Goal: Navigation & Orientation: Find specific page/section

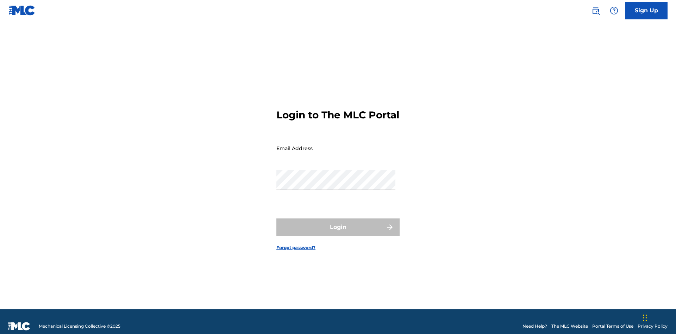
scroll to position [9, 0]
click at [336, 145] on input "Email Address" at bounding box center [335, 148] width 119 height 20
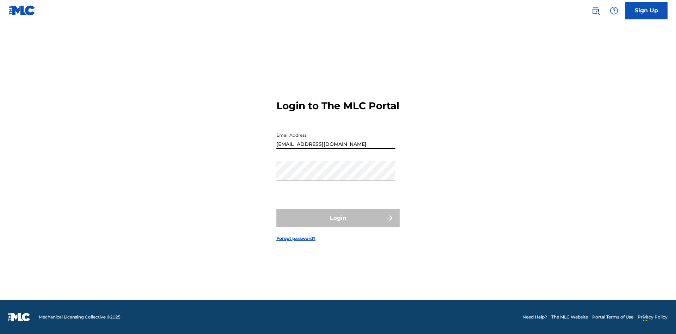
type input "[EMAIL_ADDRESS][DOMAIN_NAME]"
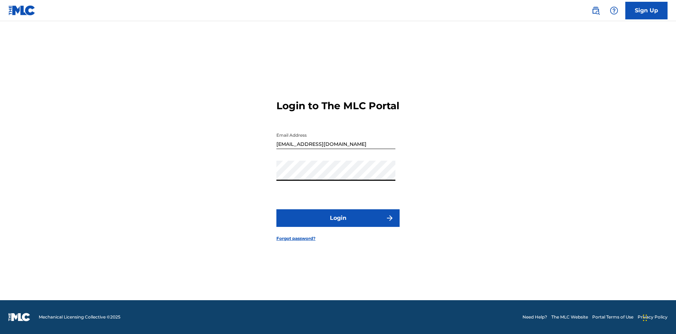
click at [338, 224] on button "Login" at bounding box center [337, 218] width 123 height 18
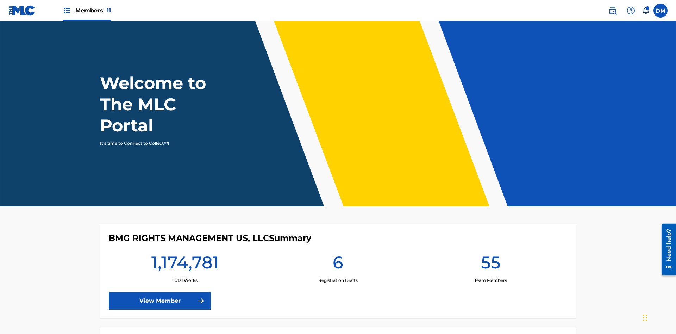
scroll to position [30, 0]
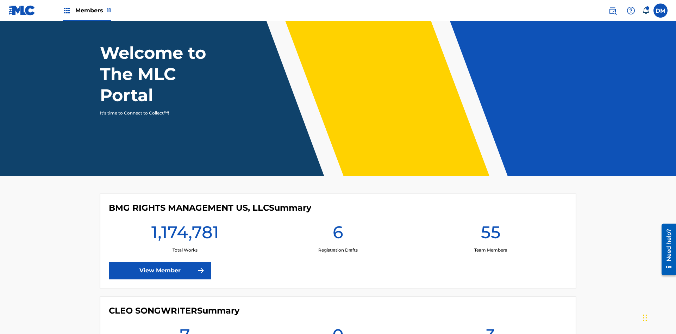
click at [87, 10] on span "Members 11" at bounding box center [93, 10] width 36 height 8
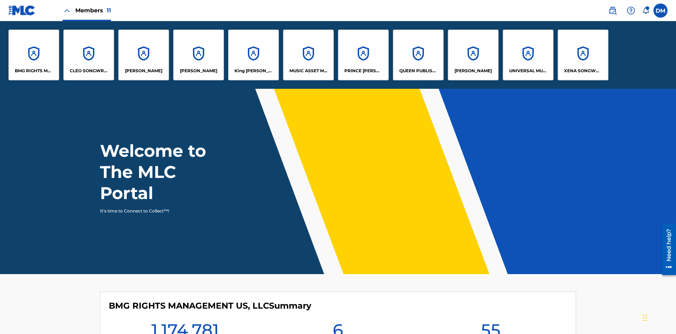
click at [308, 71] on p "MUSIC ASSET MANAGEMENT (MAM)" at bounding box center [308, 71] width 38 height 6
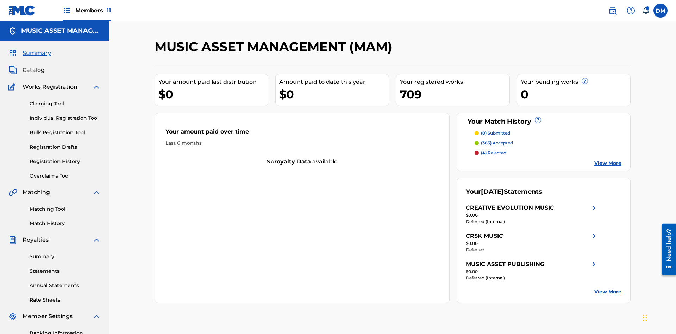
click at [33, 66] on span "Catalog" at bounding box center [34, 70] width 22 height 8
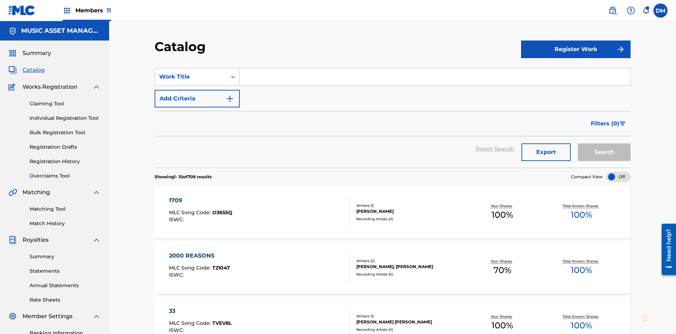
scroll to position [129, 0]
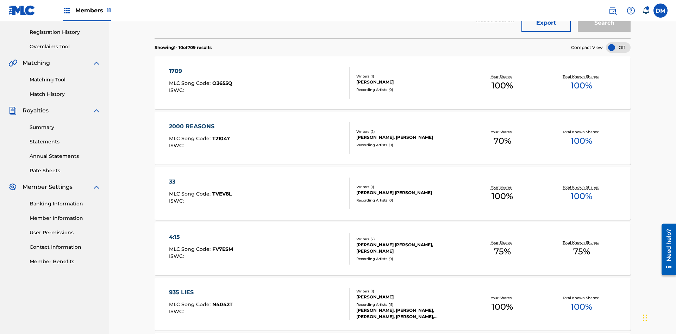
click at [618, 47] on div at bounding box center [618, 47] width 25 height 11
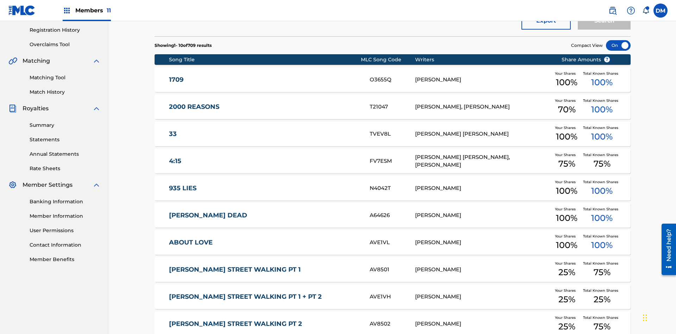
scroll to position [203, 0]
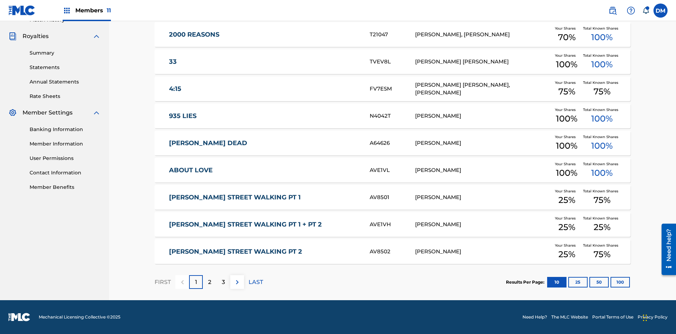
click at [547, 281] on button "10" at bounding box center [556, 282] width 19 height 11
click at [162, 281] on p "FIRST" at bounding box center [162, 282] width 16 height 8
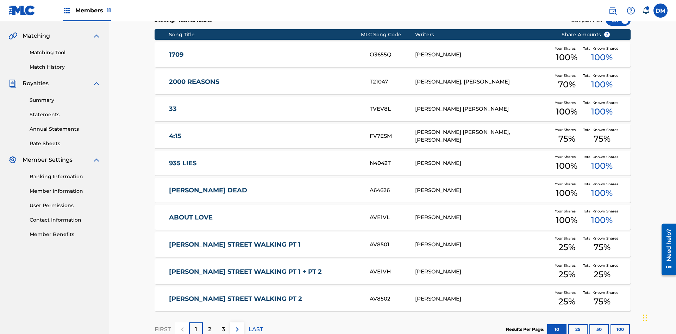
scroll to position [103, 0]
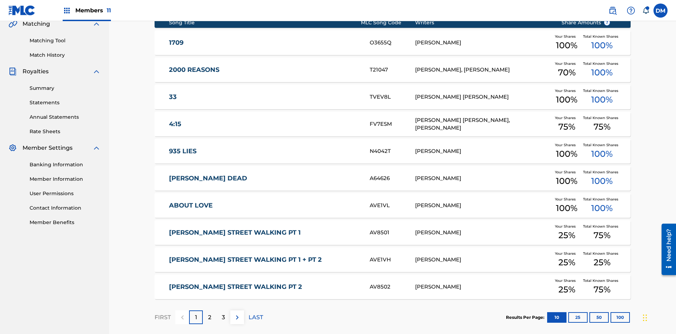
click at [237, 313] on img at bounding box center [237, 317] width 8 height 8
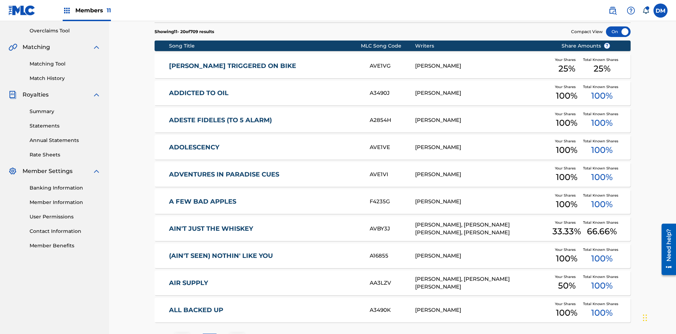
click at [237, 333] on img at bounding box center [237, 340] width 8 height 8
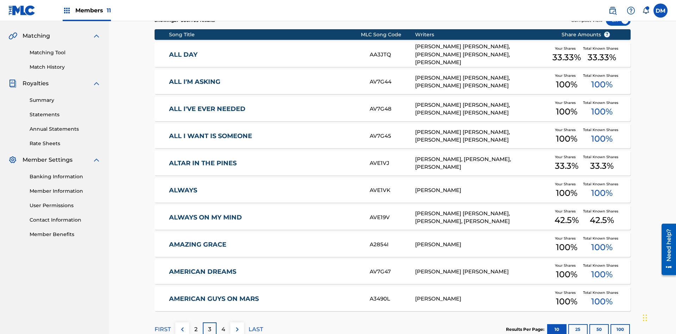
scroll to position [131, 0]
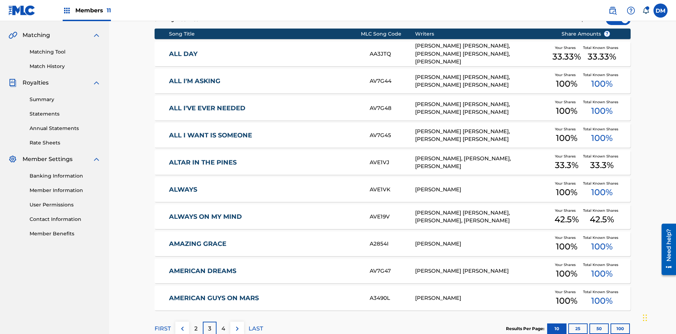
click at [237, 324] on img at bounding box center [237, 328] width 8 height 8
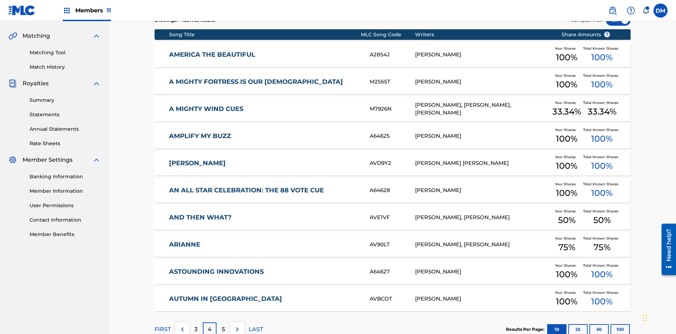
click at [237, 325] on img at bounding box center [237, 329] width 8 height 8
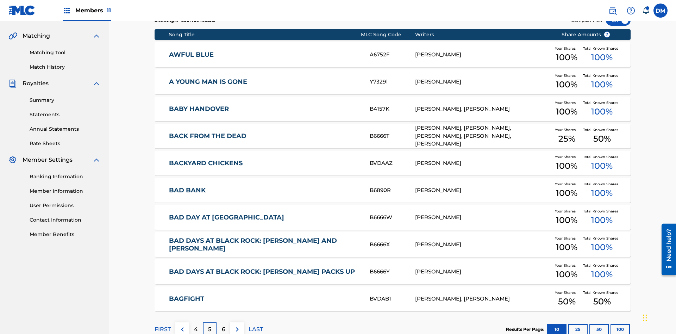
scroll to position [103, 0]
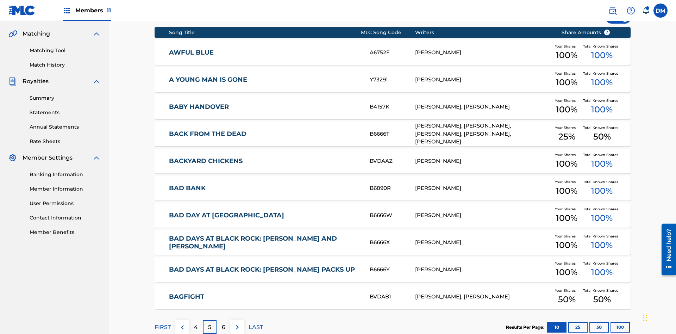
click at [237, 323] on img at bounding box center [237, 327] width 8 height 8
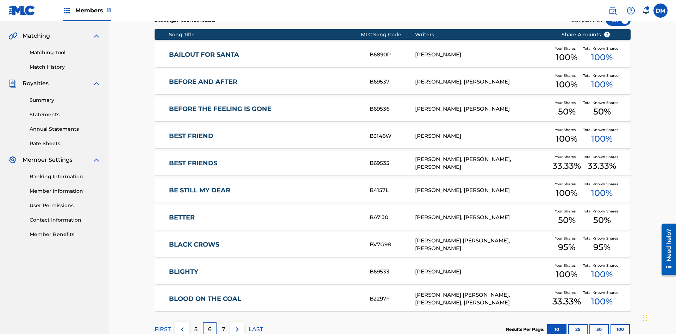
scroll to position [131, 0]
click at [237, 325] on img at bounding box center [237, 329] width 8 height 8
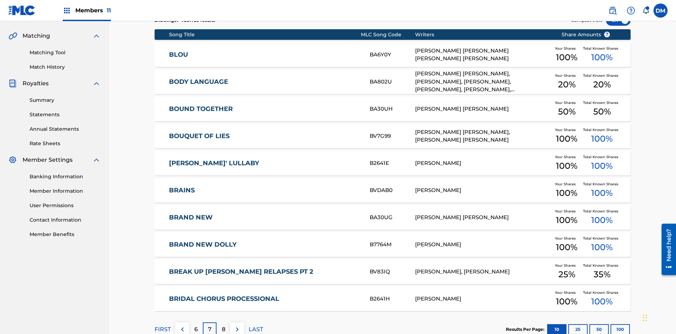
click at [237, 325] on img at bounding box center [237, 329] width 8 height 8
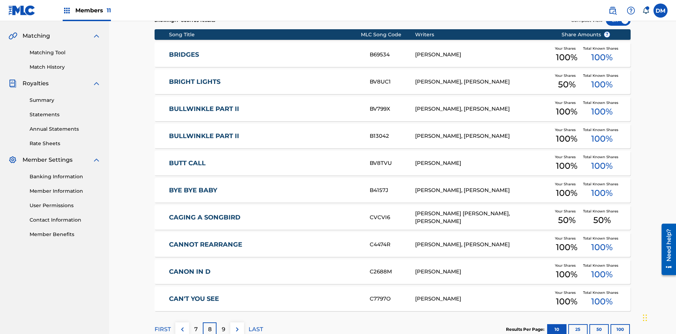
click at [237, 325] on img at bounding box center [237, 329] width 8 height 8
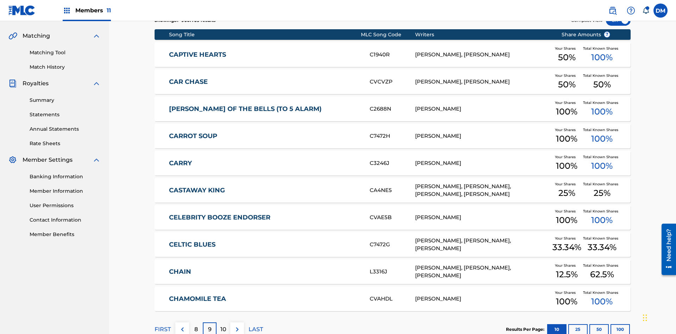
click at [237, 325] on img at bounding box center [237, 329] width 8 height 8
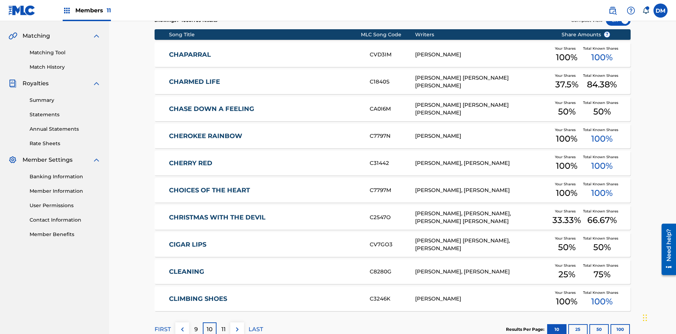
scroll to position [131, 0]
click at [237, 325] on img at bounding box center [237, 329] width 8 height 8
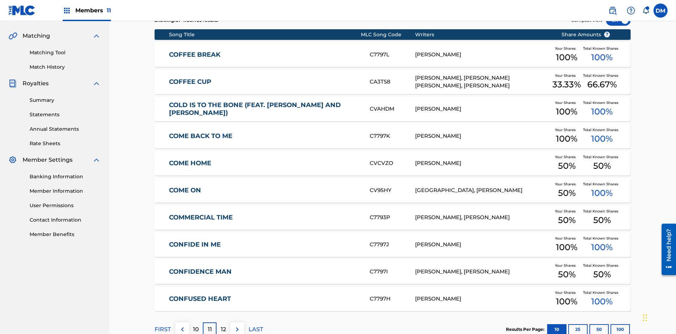
click at [237, 325] on img at bounding box center [237, 329] width 8 height 8
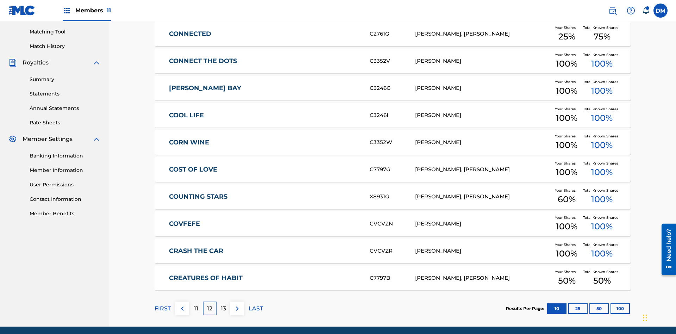
click at [237, 304] on img at bounding box center [237, 308] width 8 height 8
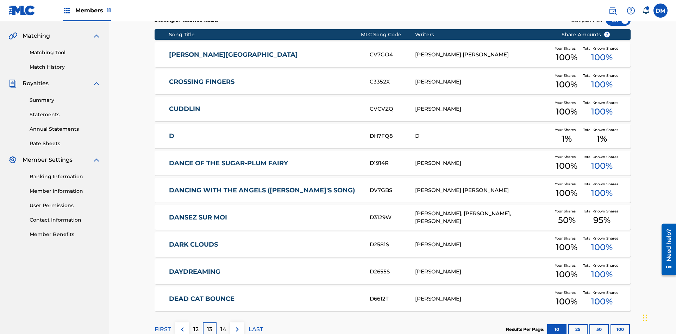
scroll to position [131, 0]
click at [237, 325] on img at bounding box center [237, 329] width 8 height 8
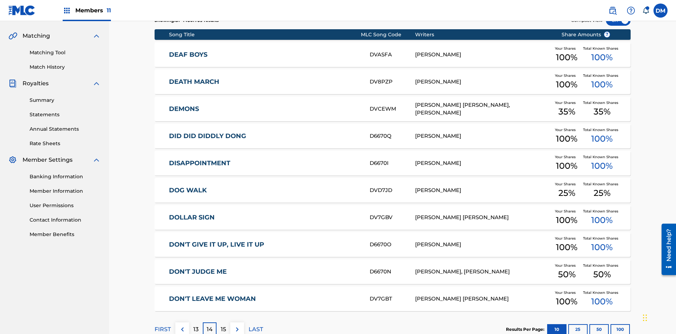
click at [237, 325] on img at bounding box center [237, 329] width 8 height 8
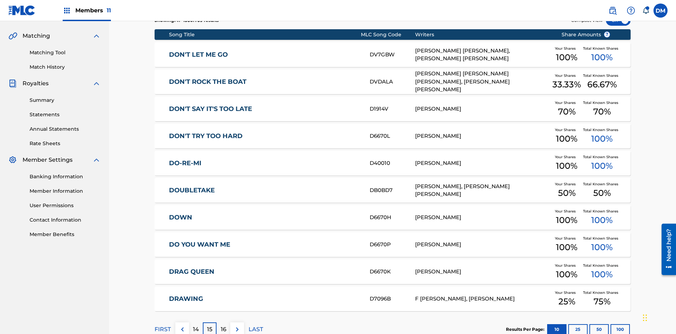
click at [237, 325] on img at bounding box center [237, 329] width 8 height 8
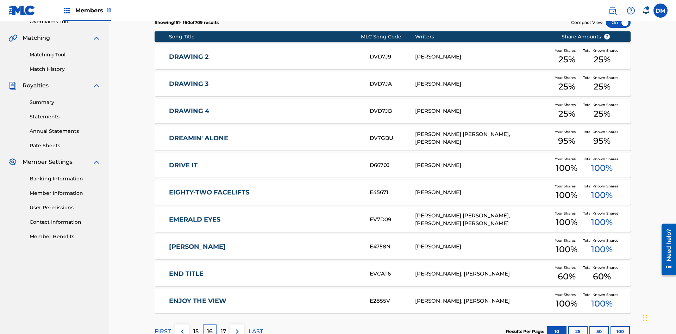
click at [237, 327] on img at bounding box center [237, 331] width 8 height 8
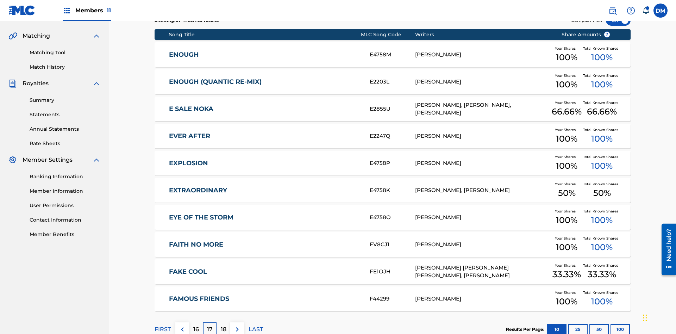
click at [237, 325] on img at bounding box center [237, 329] width 8 height 8
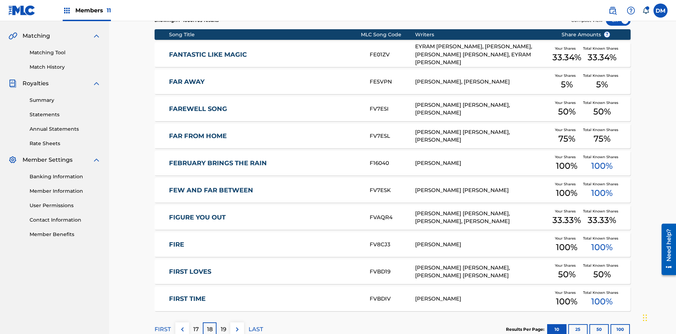
click at [237, 325] on img at bounding box center [237, 329] width 8 height 8
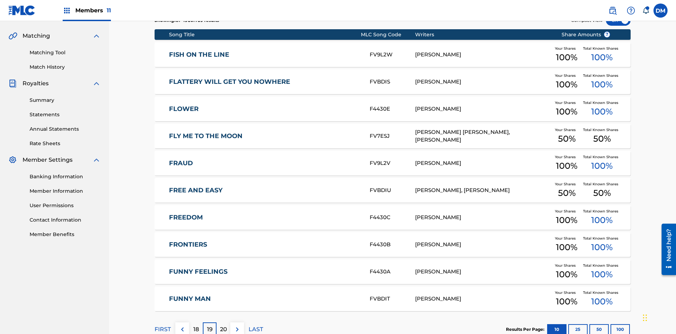
click at [237, 325] on img at bounding box center [237, 329] width 8 height 8
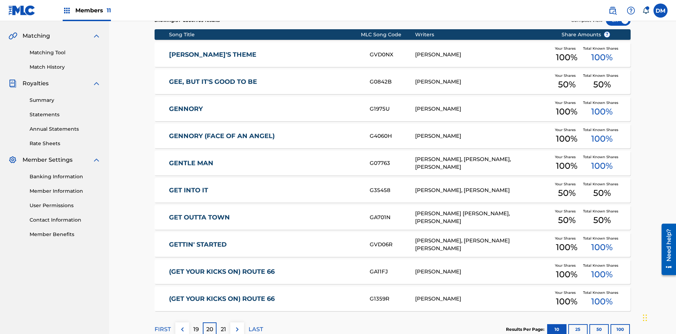
click at [237, 325] on img at bounding box center [237, 329] width 8 height 8
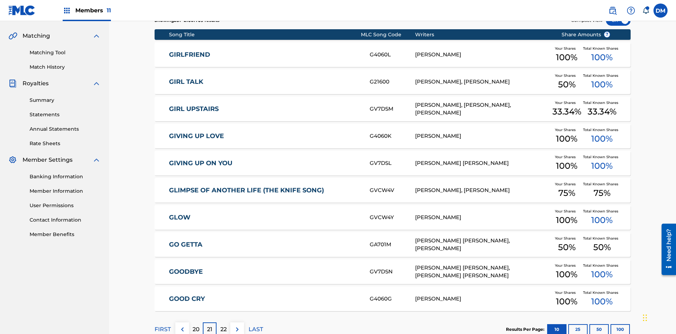
scroll to position [103, 0]
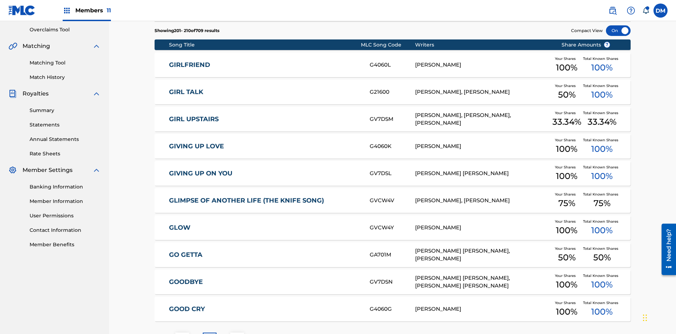
click at [237, 333] on img at bounding box center [237, 339] width 8 height 8
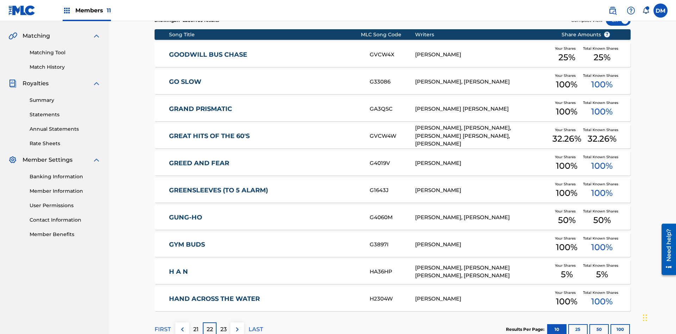
scroll to position [131, 0]
click at [237, 325] on img at bounding box center [237, 329] width 8 height 8
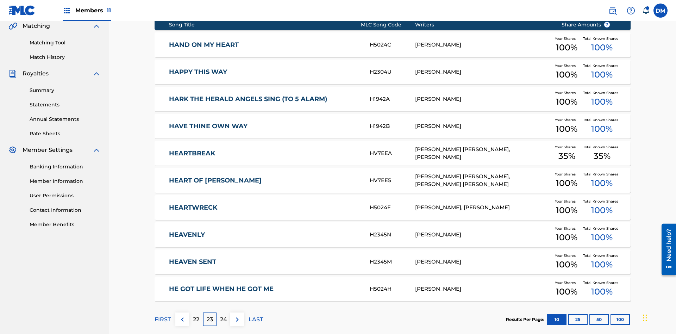
click at [237, 315] on img at bounding box center [237, 319] width 8 height 8
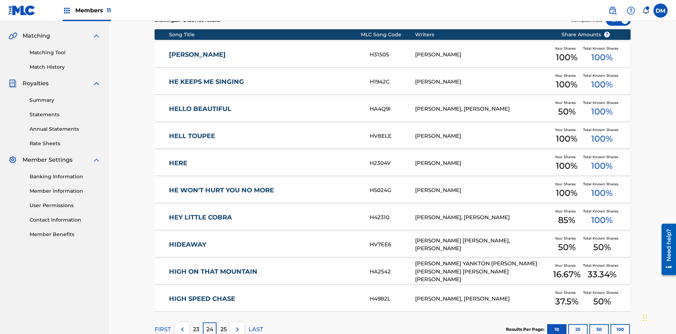
click at [237, 325] on img at bounding box center [237, 329] width 8 height 8
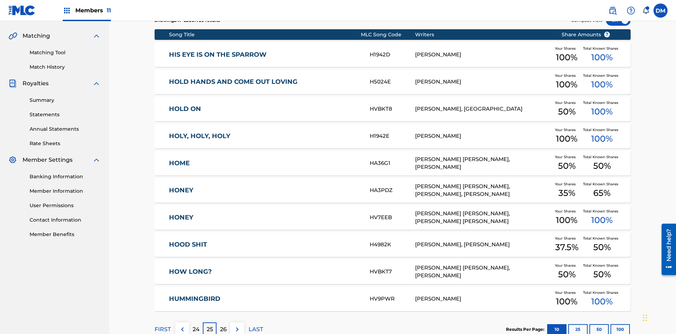
click at [237, 325] on img at bounding box center [237, 329] width 8 height 8
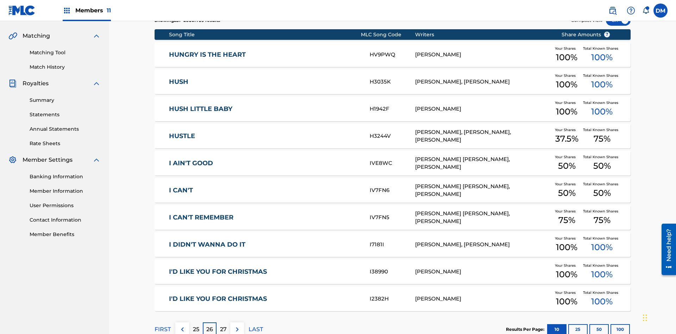
click at [237, 325] on img at bounding box center [237, 329] width 8 height 8
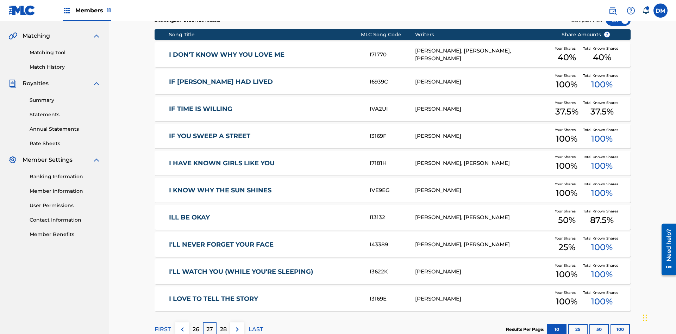
click at [237, 325] on img at bounding box center [237, 329] width 8 height 8
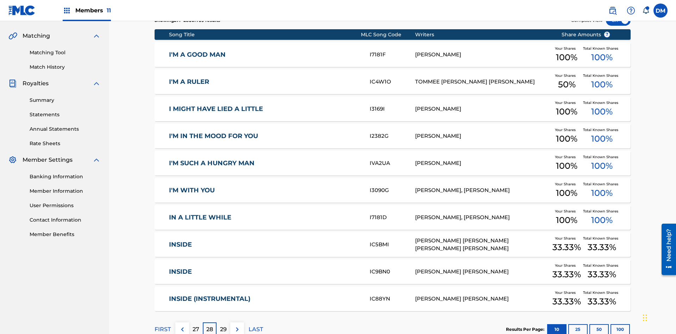
click at [237, 325] on img at bounding box center [237, 329] width 8 height 8
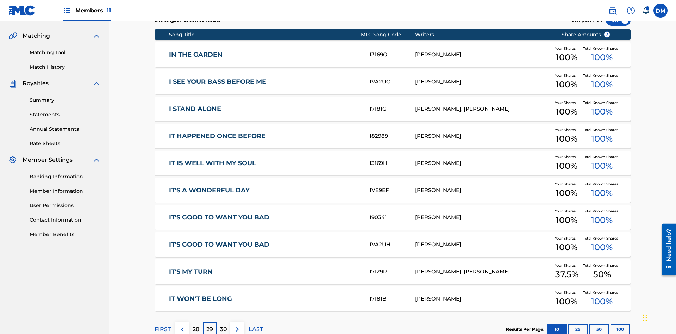
scroll to position [103, 0]
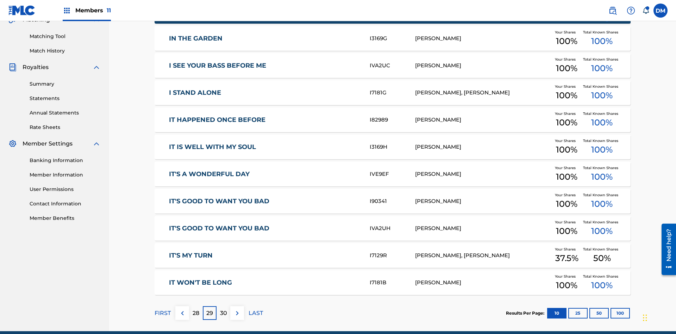
click at [237, 309] on img at bounding box center [237, 313] width 8 height 8
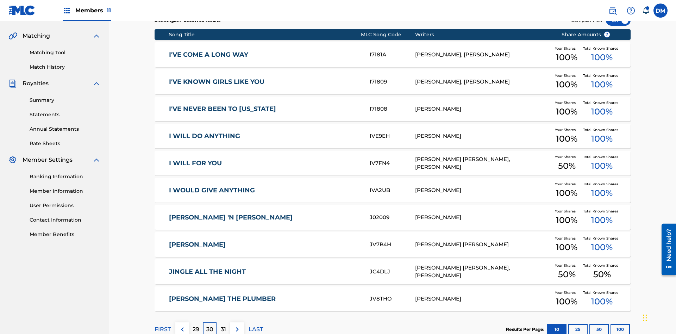
scroll to position [131, 0]
click at [237, 325] on img at bounding box center [237, 329] width 8 height 8
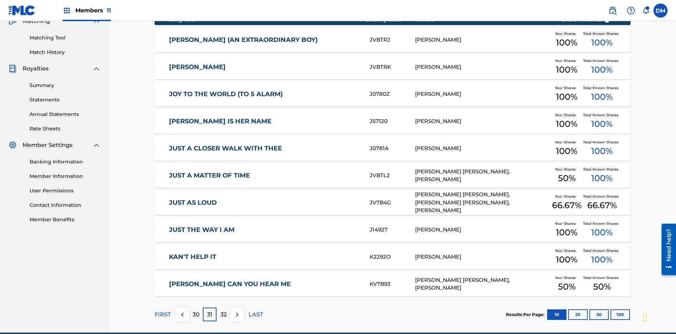
click at [237, 310] on img at bounding box center [237, 314] width 8 height 8
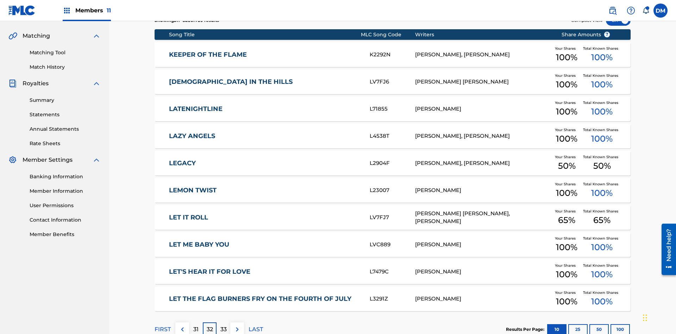
click at [237, 325] on img at bounding box center [237, 329] width 8 height 8
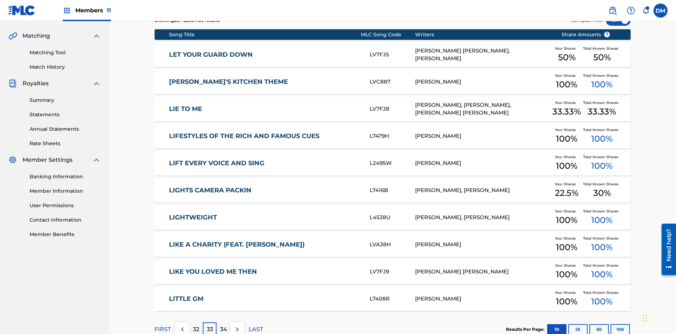
click at [237, 325] on img at bounding box center [237, 329] width 8 height 8
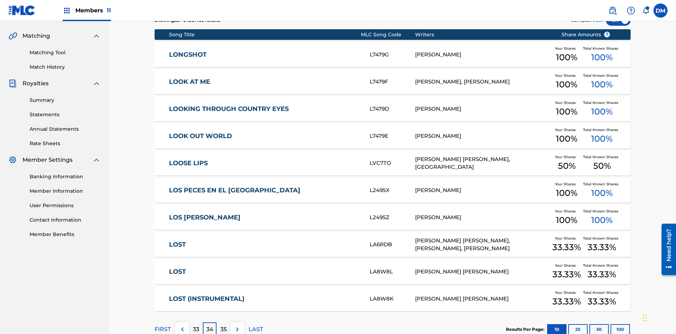
click at [237, 325] on img at bounding box center [237, 329] width 8 height 8
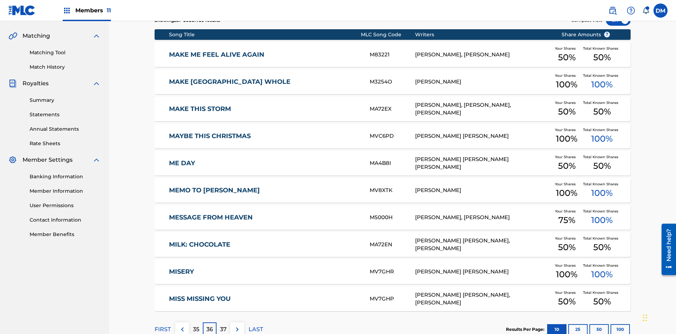
click at [237, 325] on img at bounding box center [237, 329] width 8 height 8
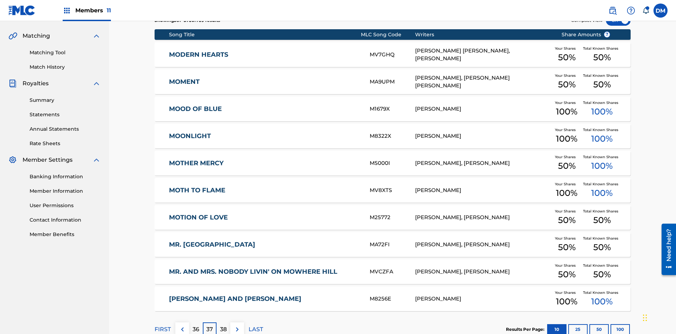
click at [237, 325] on img at bounding box center [237, 329] width 8 height 8
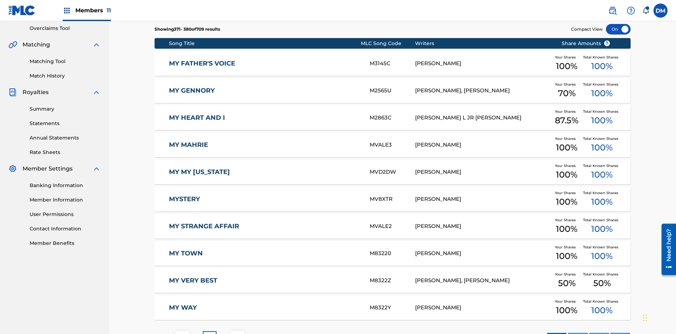
click at [237, 333] on img at bounding box center [237, 338] width 8 height 8
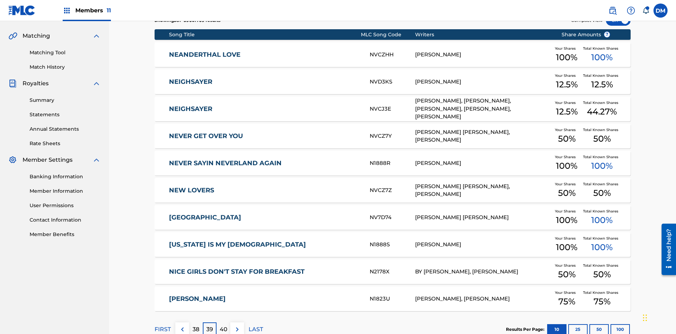
click at [237, 325] on img at bounding box center [237, 329] width 8 height 8
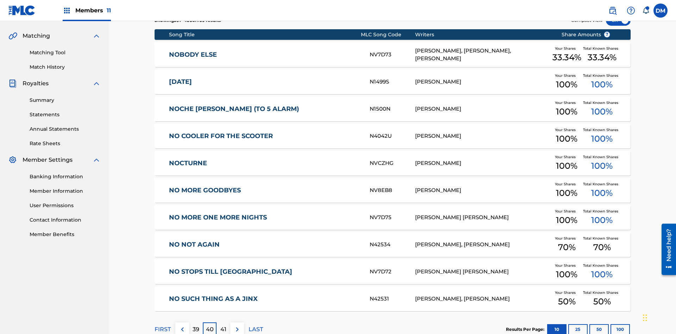
click at [237, 325] on img at bounding box center [237, 329] width 8 height 8
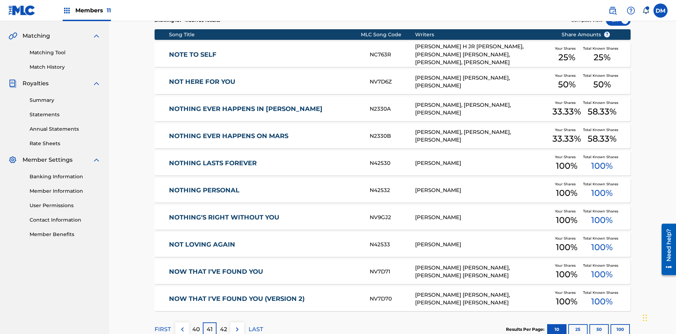
click at [237, 325] on img at bounding box center [237, 329] width 8 height 8
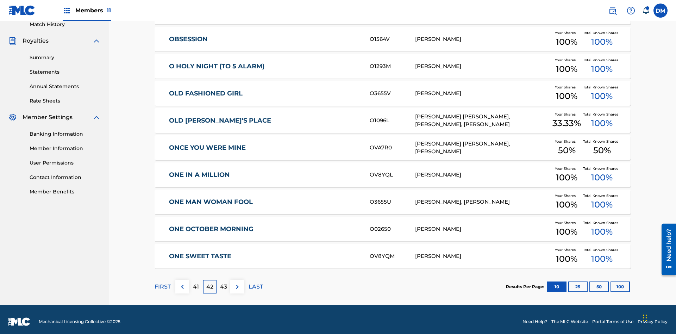
click at [237, 282] on img at bounding box center [237, 286] width 8 height 8
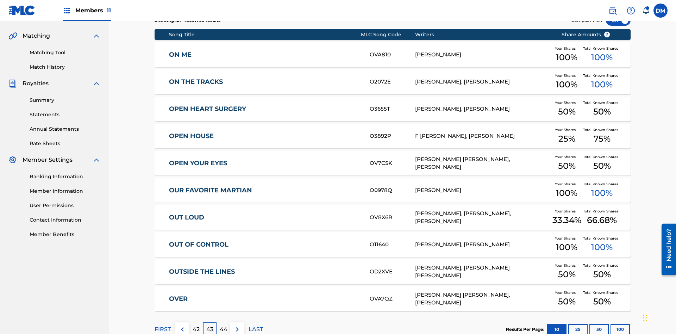
click at [237, 325] on img at bounding box center [237, 329] width 8 height 8
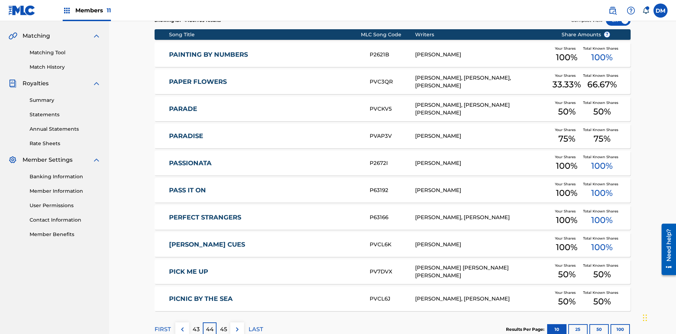
click at [237, 325] on img at bounding box center [237, 329] width 8 height 8
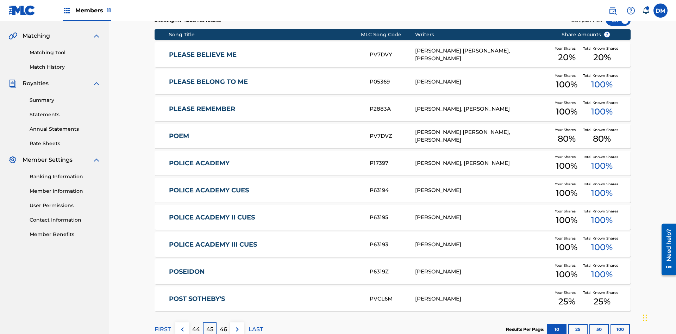
click at [237, 325] on img at bounding box center [237, 329] width 8 height 8
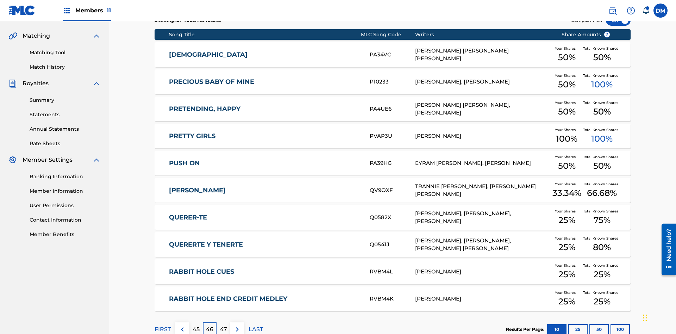
click at [237, 325] on img at bounding box center [237, 329] width 8 height 8
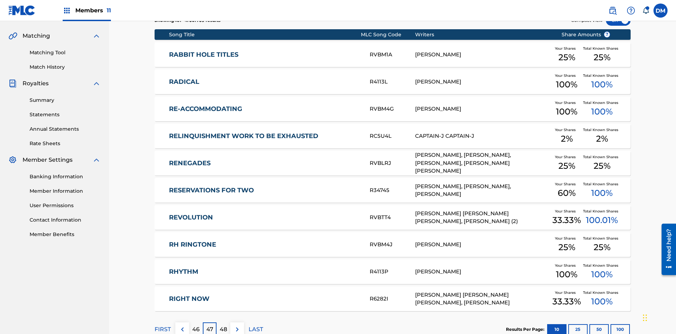
scroll to position [103, 0]
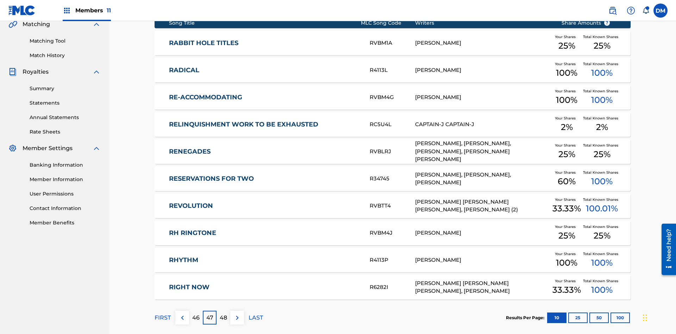
click at [237, 313] on img at bounding box center [237, 317] width 8 height 8
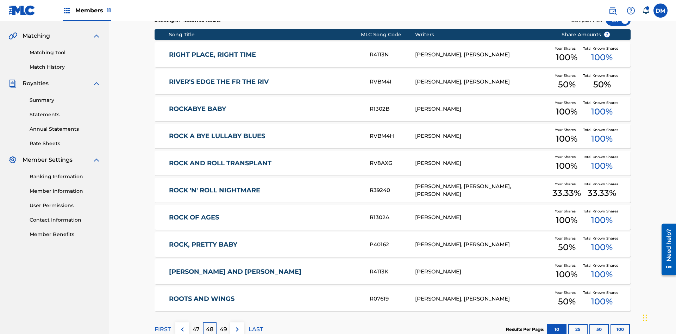
click at [237, 325] on img at bounding box center [237, 329] width 8 height 8
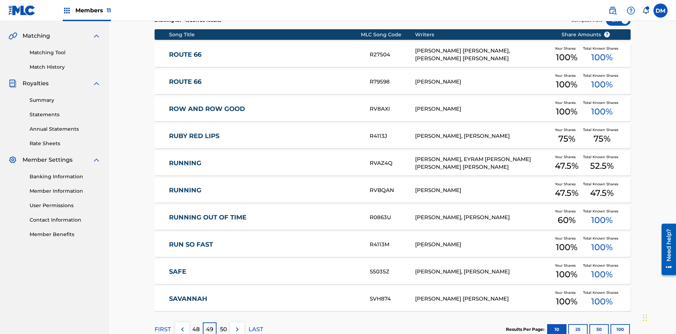
click at [237, 325] on img at bounding box center [237, 329] width 8 height 8
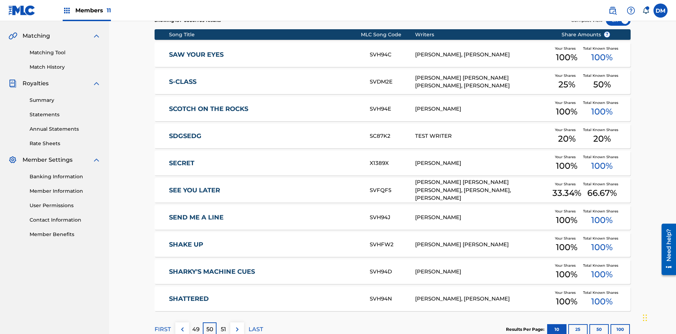
click at [237, 325] on img at bounding box center [237, 329] width 8 height 8
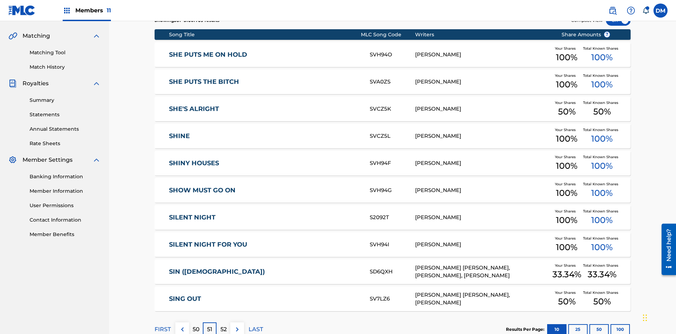
scroll to position [131, 0]
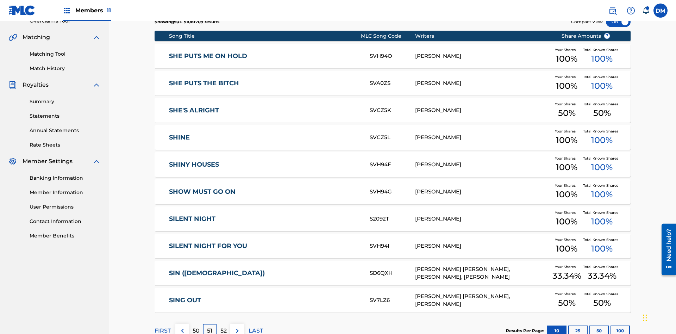
click at [237, 326] on img at bounding box center [237, 330] width 8 height 8
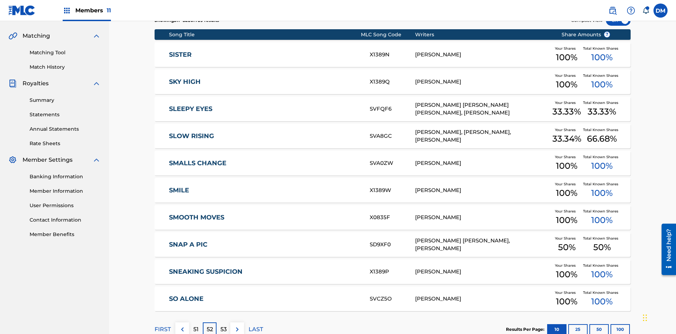
click at [237, 325] on img at bounding box center [237, 329] width 8 height 8
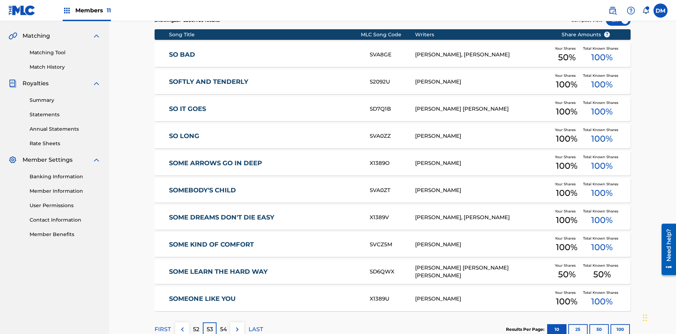
click at [237, 325] on img at bounding box center [237, 329] width 8 height 8
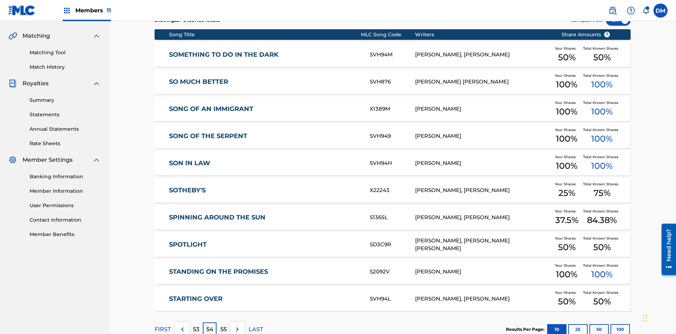
click at [237, 325] on img at bounding box center [237, 329] width 8 height 8
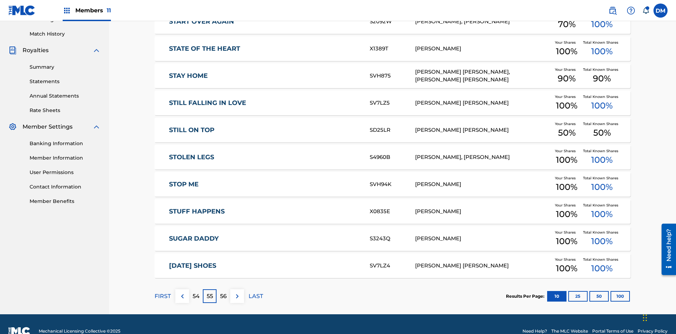
click at [237, 292] on img at bounding box center [237, 296] width 8 height 8
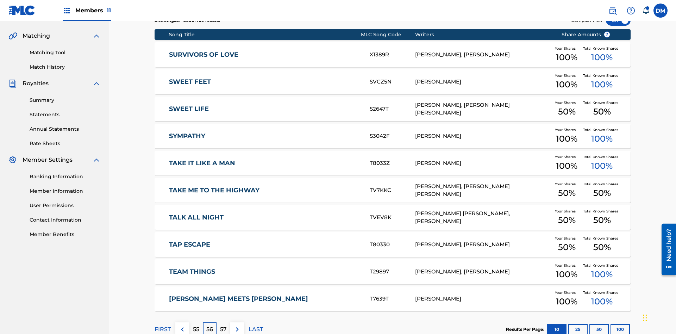
click at [237, 325] on img at bounding box center [237, 329] width 8 height 8
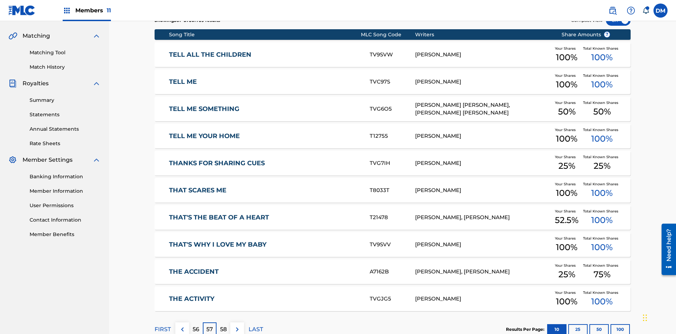
click at [237, 325] on img at bounding box center [237, 329] width 8 height 8
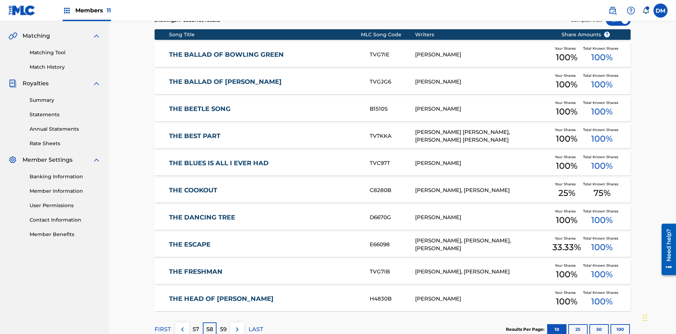
click at [237, 325] on img at bounding box center [237, 329] width 8 height 8
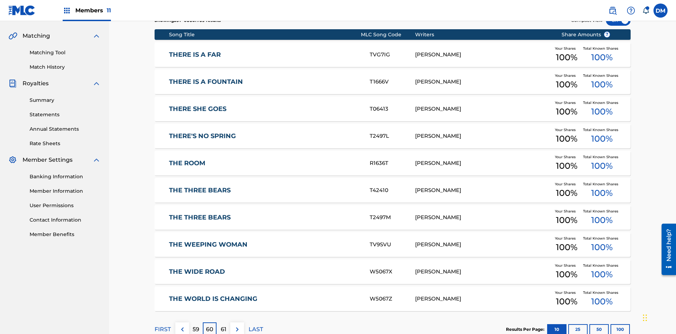
click at [237, 325] on img at bounding box center [237, 329] width 8 height 8
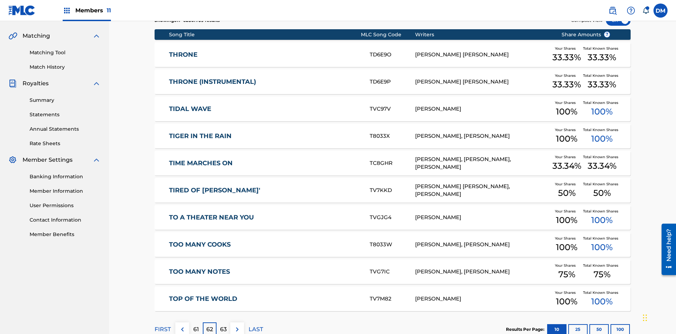
click at [237, 325] on img at bounding box center [237, 329] width 8 height 8
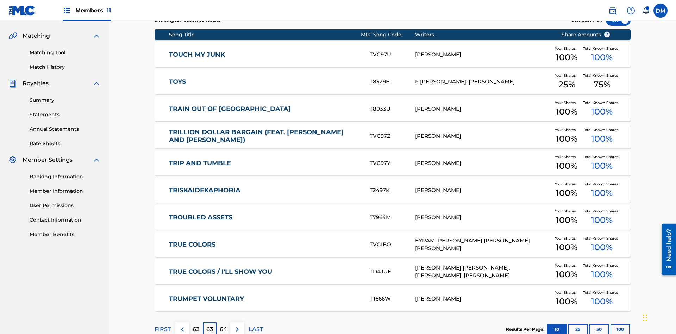
click at [237, 325] on img at bounding box center [237, 329] width 8 height 8
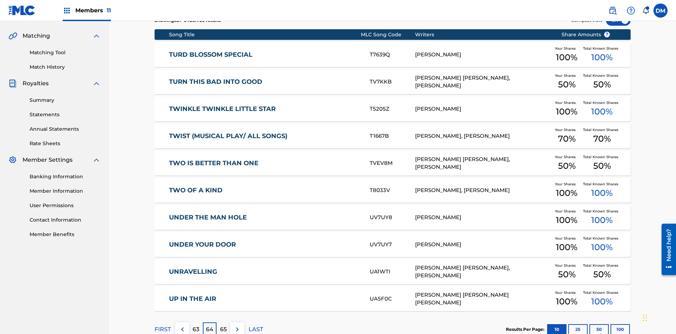
click at [237, 325] on img at bounding box center [237, 329] width 8 height 8
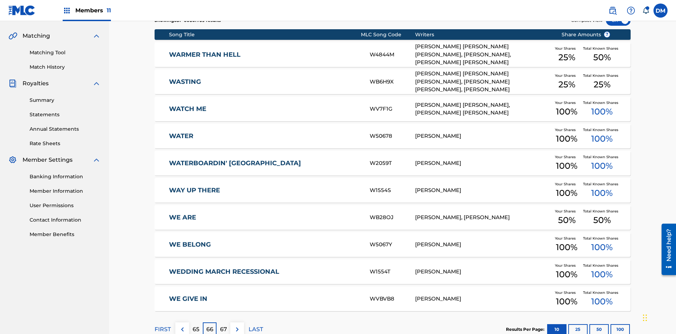
click at [237, 325] on img at bounding box center [237, 329] width 8 height 8
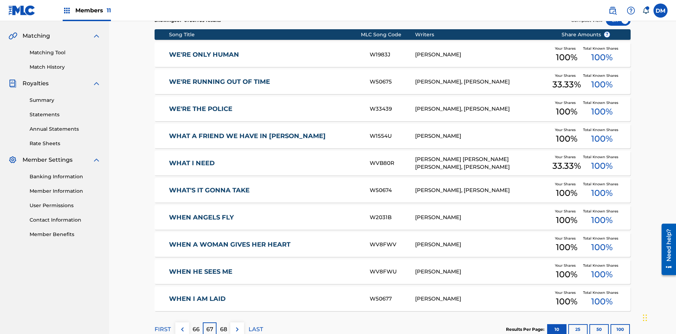
click at [237, 325] on img at bounding box center [237, 329] width 8 height 8
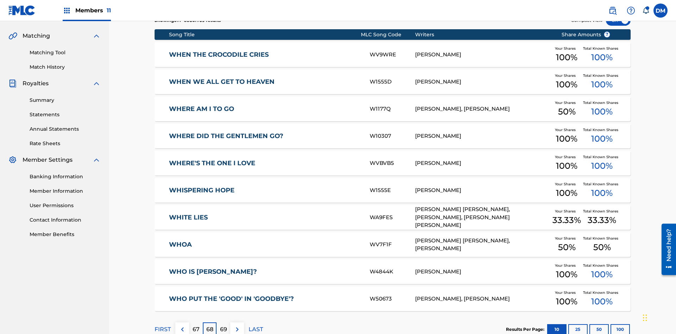
scroll to position [103, 0]
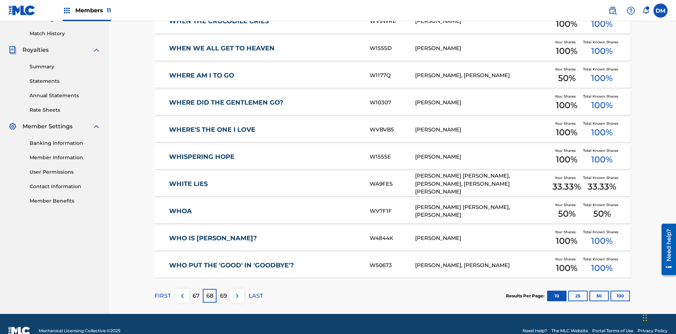
click at [237, 291] on img at bounding box center [237, 295] width 8 height 8
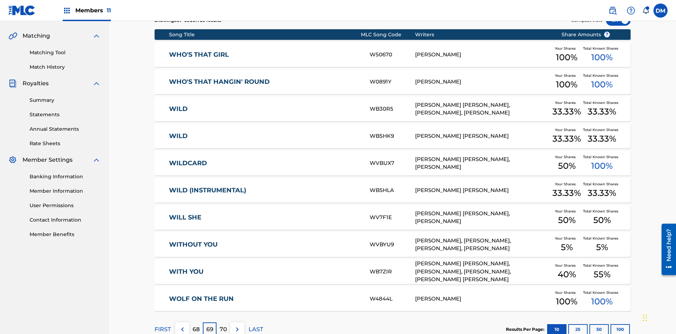
click at [237, 325] on img at bounding box center [237, 329] width 8 height 8
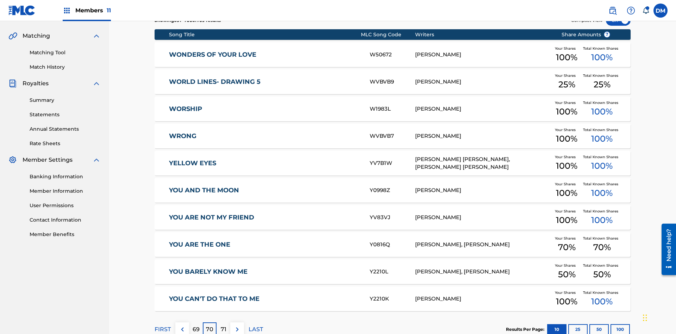
click at [237, 325] on img at bounding box center [237, 329] width 8 height 8
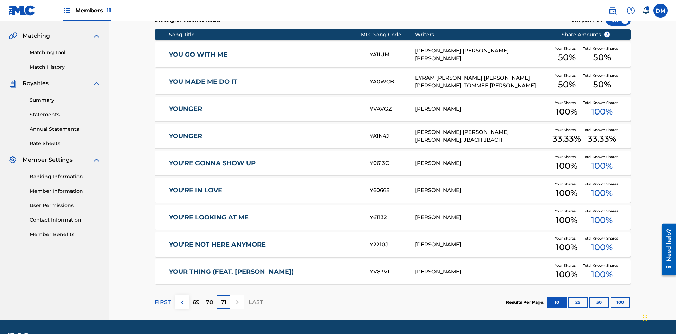
scroll to position [131, 0]
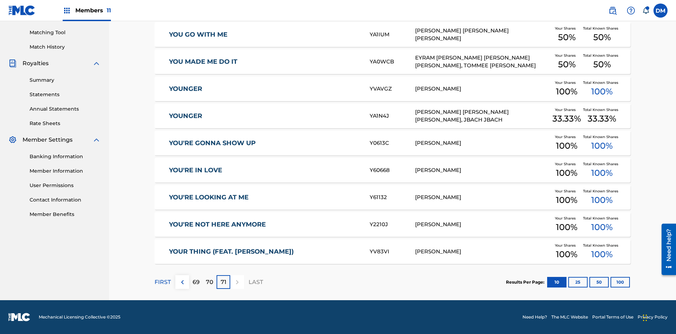
click at [568, 281] on button "25" at bounding box center [577, 282] width 19 height 11
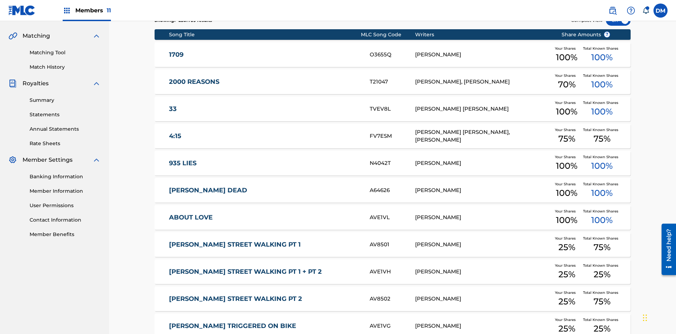
scroll to position [103, 0]
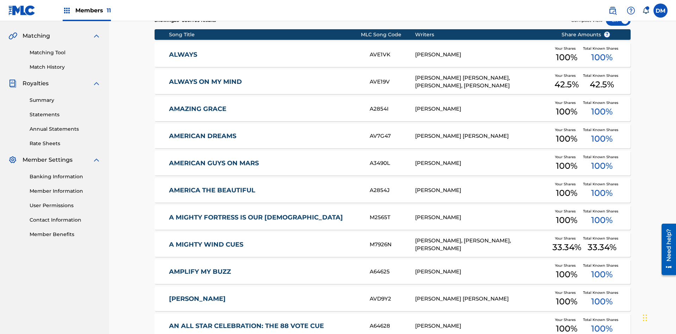
scroll to position [131, 0]
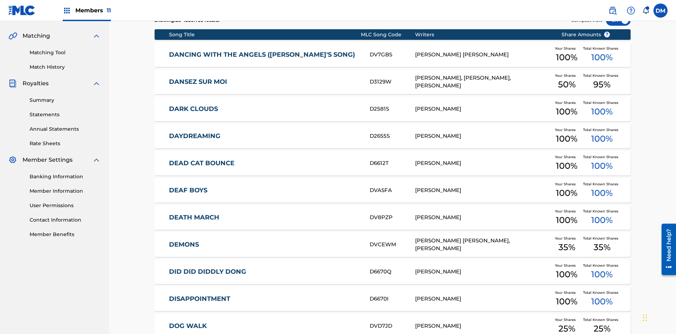
scroll to position [103, 0]
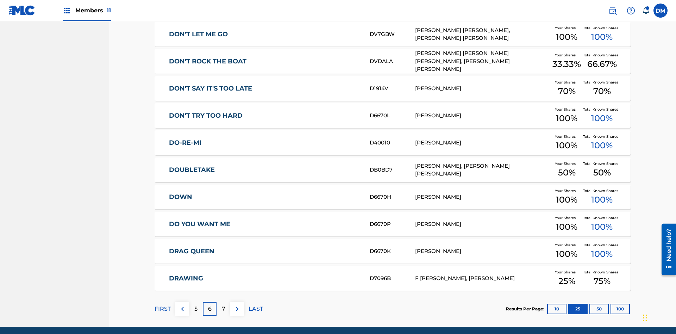
click at [237, 304] on img at bounding box center [237, 308] width 8 height 8
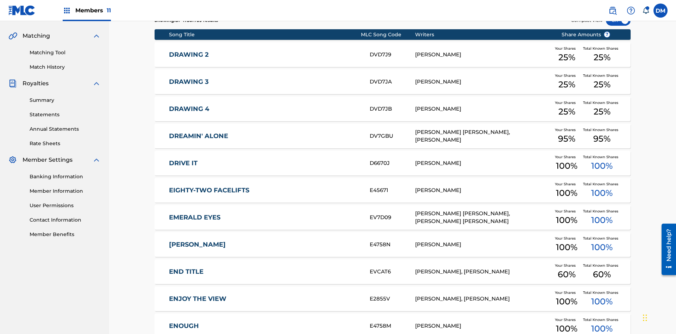
scroll to position [131, 0]
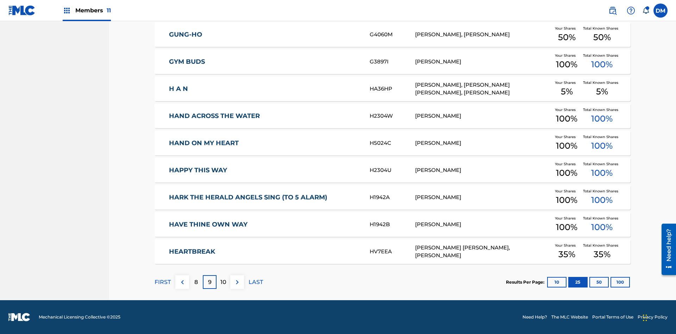
click at [237, 281] on img at bounding box center [237, 282] width 8 height 8
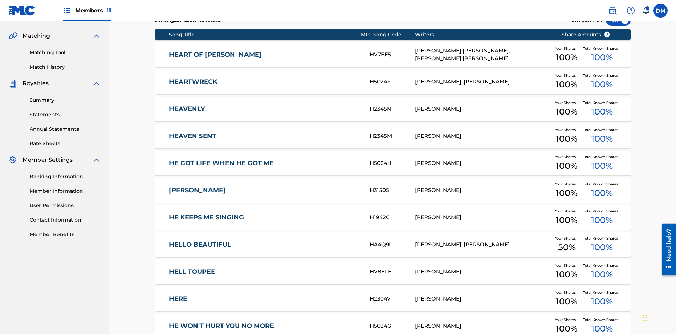
scroll to position [103, 0]
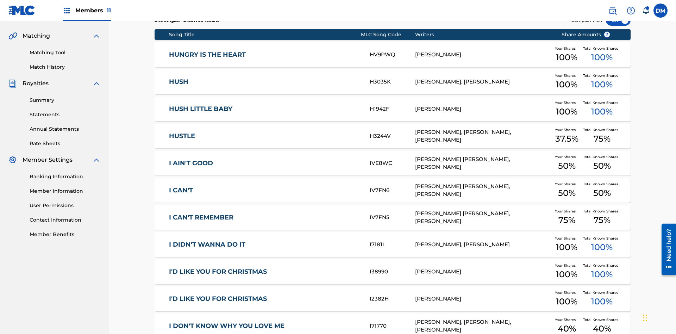
scroll to position [131, 0]
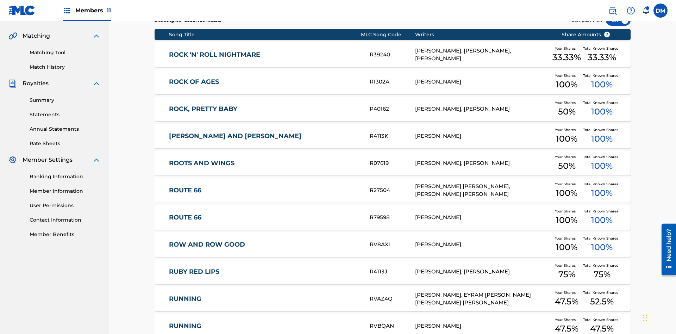
scroll to position [103, 0]
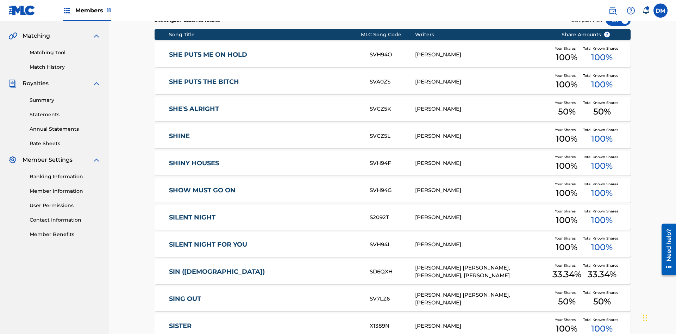
scroll to position [131, 0]
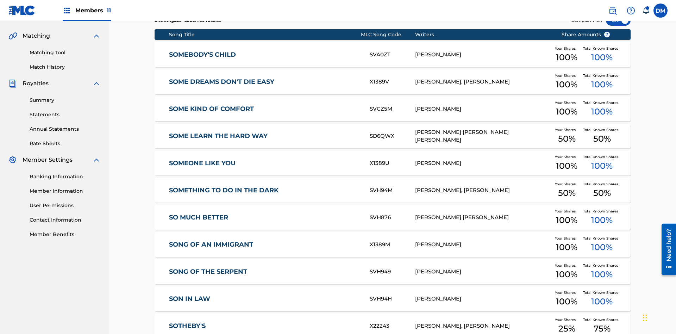
scroll to position [103, 0]
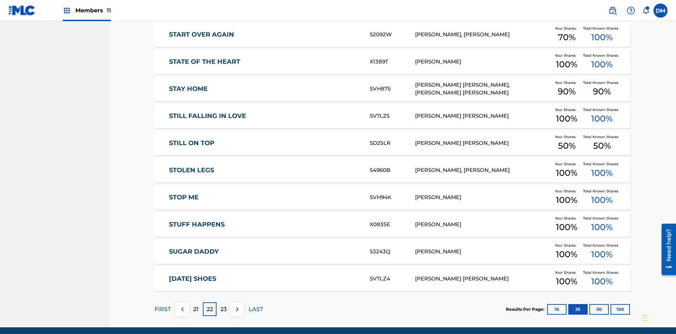
click at [237, 305] on img at bounding box center [237, 309] width 8 height 8
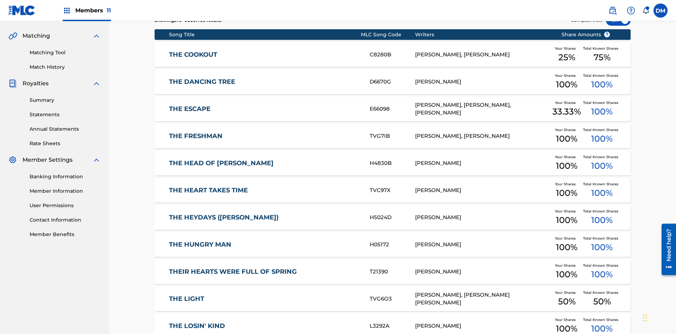
scroll to position [131, 0]
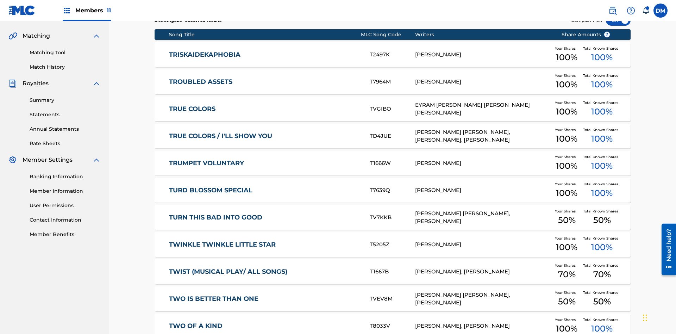
scroll to position [103, 0]
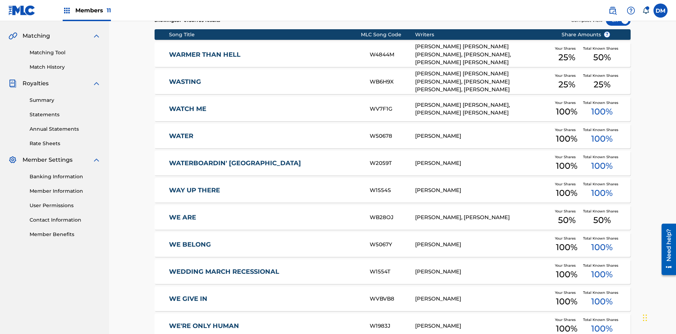
scroll to position [131, 0]
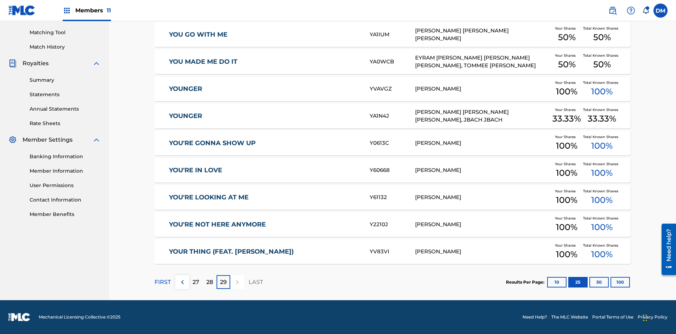
click at [589, 281] on button "50" at bounding box center [598, 282] width 19 height 11
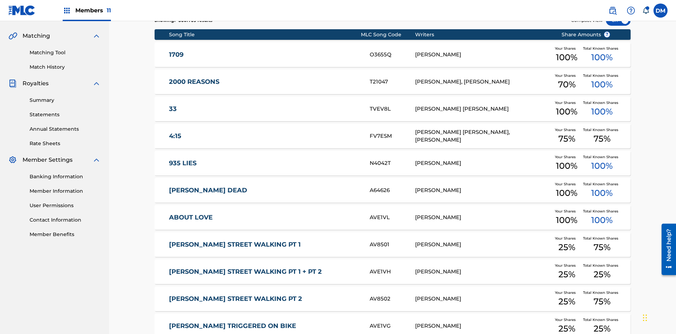
scroll to position [131, 0]
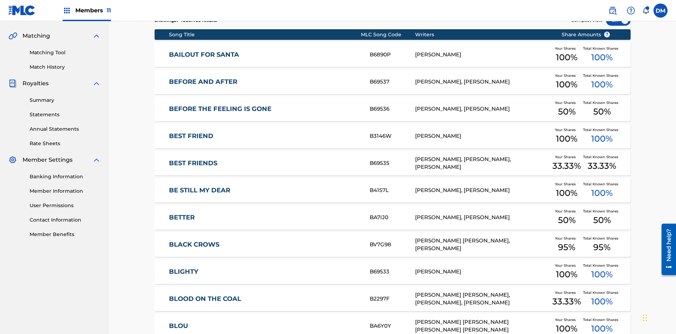
scroll to position [103, 0]
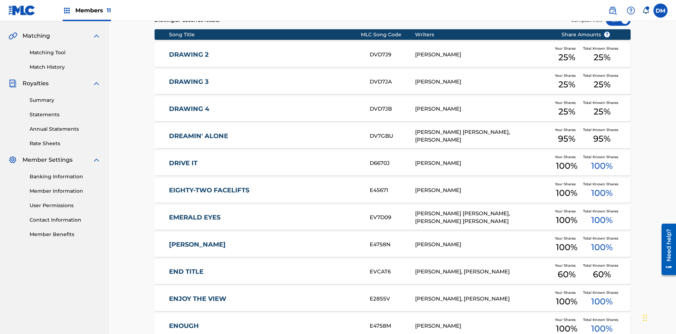
scroll to position [131, 0]
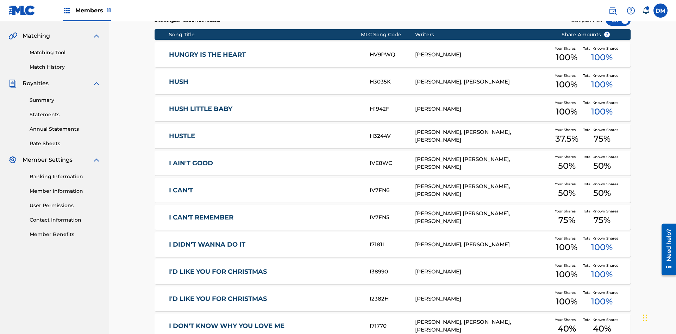
scroll to position [103, 0]
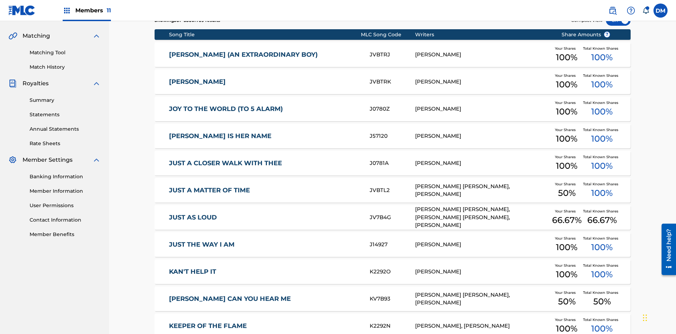
scroll to position [131, 0]
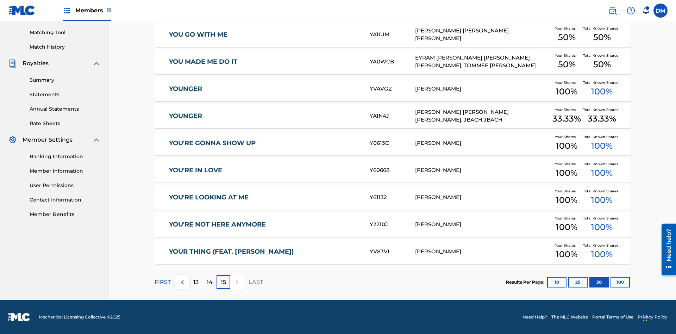
click at [610, 281] on button "100" at bounding box center [619, 282] width 19 height 11
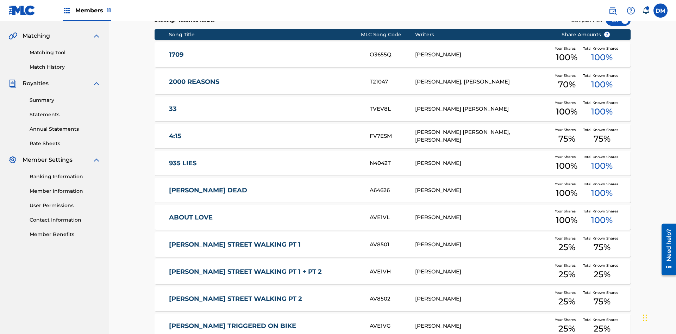
scroll to position [131, 0]
